Goal: Information Seeking & Learning: Check status

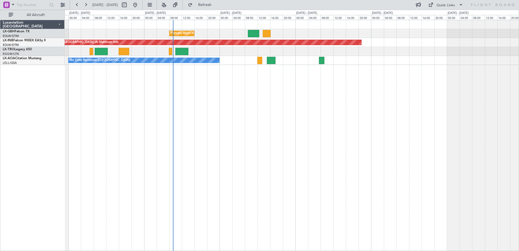
click at [263, 124] on div "Planned Maint Nice ([GEOGRAPHIC_DATA]) Unplanned Maint [GEOGRAPHIC_DATA] (Al Ma…" at bounding box center [292, 135] width 454 height 231
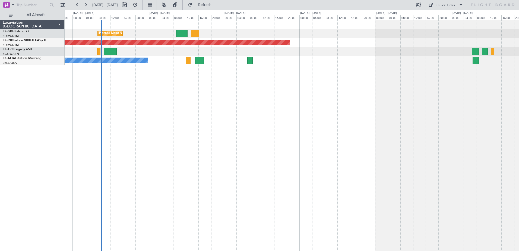
click at [138, 53] on div at bounding box center [292, 51] width 454 height 9
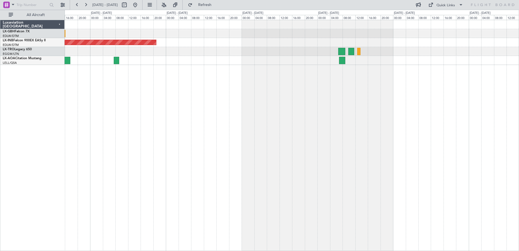
click at [196, 57] on div "No Crew Barcelona ([GEOGRAPHIC_DATA])" at bounding box center [292, 60] width 454 height 9
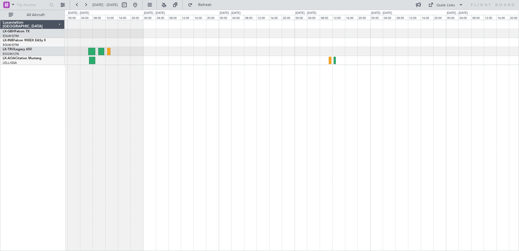
click at [166, 68] on div at bounding box center [292, 135] width 454 height 231
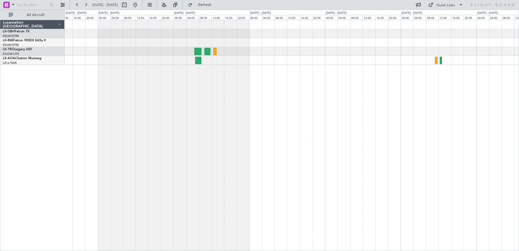
click at [448, 72] on div "Unplanned Maint [GEOGRAPHIC_DATA] (Al Maktoum Intl)" at bounding box center [292, 135] width 454 height 231
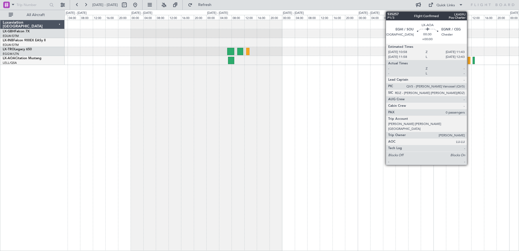
click at [469, 61] on div at bounding box center [468, 60] width 2 height 7
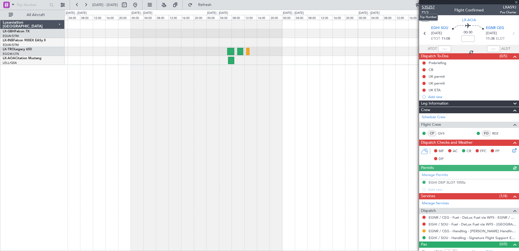
click at [430, 7] on span "535257" at bounding box center [428, 7] width 13 height 6
click at [515, 1] on span at bounding box center [515, 2] width 5 height 5
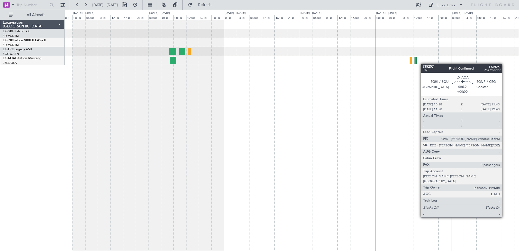
click at [320, 62] on div "Unplanned Maint [GEOGRAPHIC_DATA] (Al Maktoum Intl)" at bounding box center [292, 135] width 454 height 231
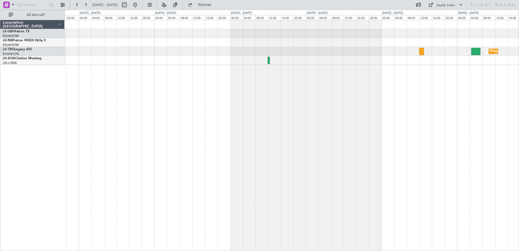
click at [518, 86] on html "[DATE] - [DATE] Refresh Quick Links All Aircraft Planned [GEOGRAPHIC_DATA] No C…" at bounding box center [259, 125] width 519 height 251
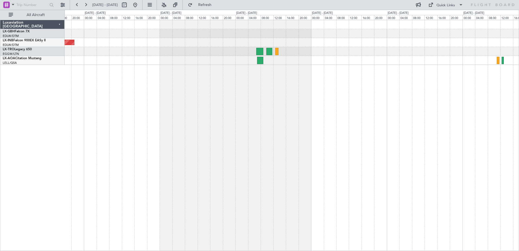
click at [518, 110] on html "[DATE] - [DATE] Refresh Quick Links All Aircraft Unplanned Maint [GEOGRAPHIC_DA…" at bounding box center [259, 125] width 519 height 251
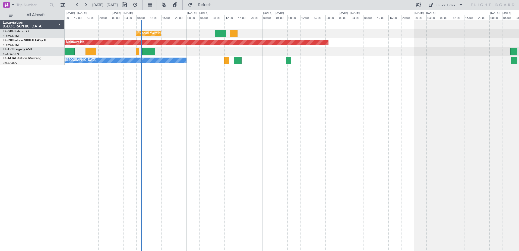
click at [368, 99] on div "Planned Maint Nice ([GEOGRAPHIC_DATA]) Unplanned Maint [GEOGRAPHIC_DATA] (Al Ma…" at bounding box center [292, 135] width 454 height 231
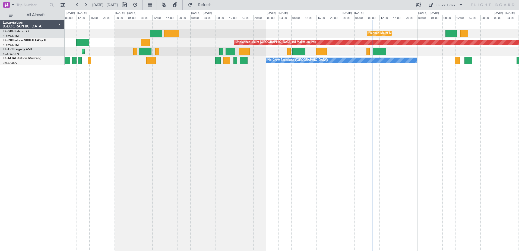
click at [402, 103] on div "Planned Maint Nice ([GEOGRAPHIC_DATA]) [GEOGRAPHIC_DATA] ([GEOGRAPHIC_DATA]) Un…" at bounding box center [292, 135] width 454 height 231
